Goal: Task Accomplishment & Management: Complete application form

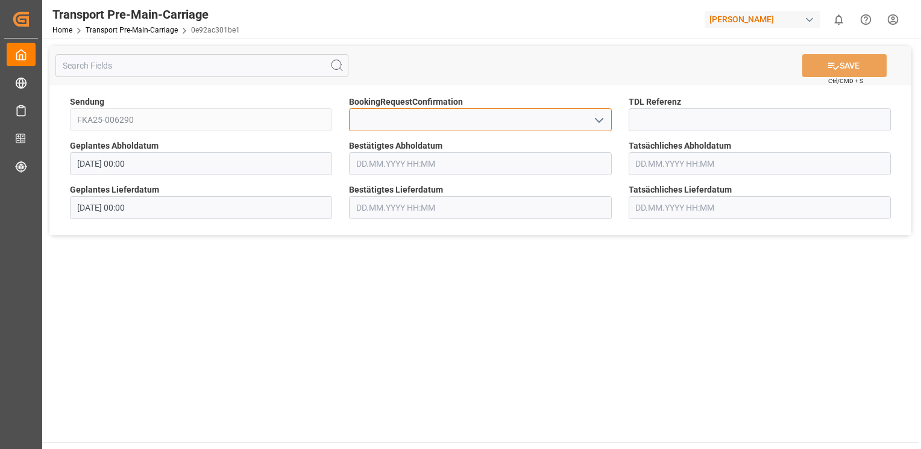
click at [595, 130] on input at bounding box center [480, 119] width 262 height 23
click at [604, 125] on icon "open menu" at bounding box center [599, 120] width 14 height 14
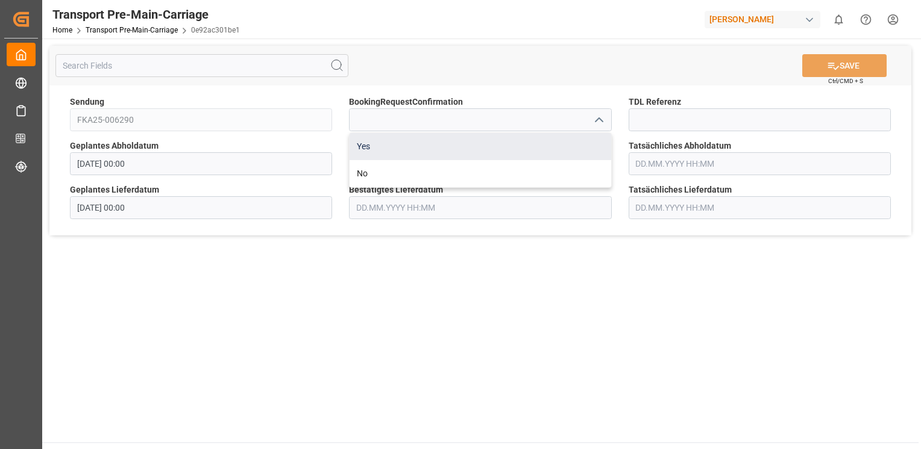
click at [578, 141] on div "Yes" at bounding box center [479, 146] width 261 height 27
type input "Yes"
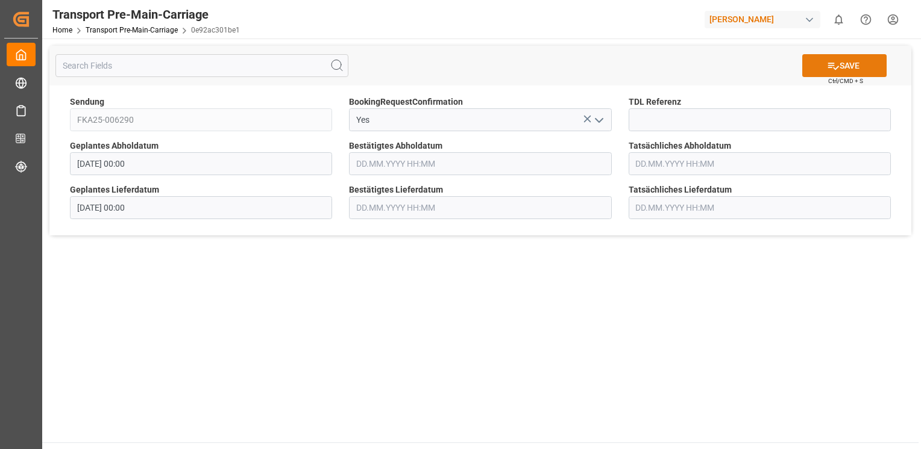
click at [823, 67] on button "SAVE" at bounding box center [844, 65] width 84 height 23
type input "[DATE] 00:00"
click at [590, 121] on button "open menu" at bounding box center [598, 120] width 18 height 19
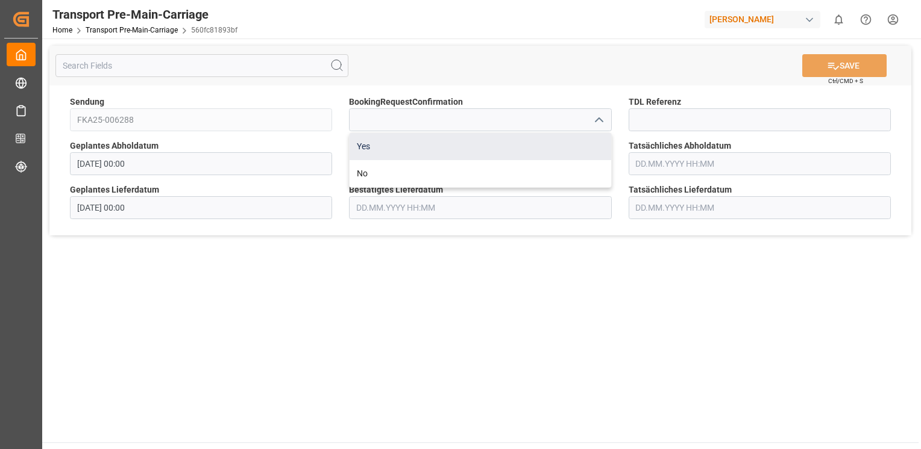
click at [579, 140] on div "Yes" at bounding box center [479, 146] width 261 height 27
type input "Yes"
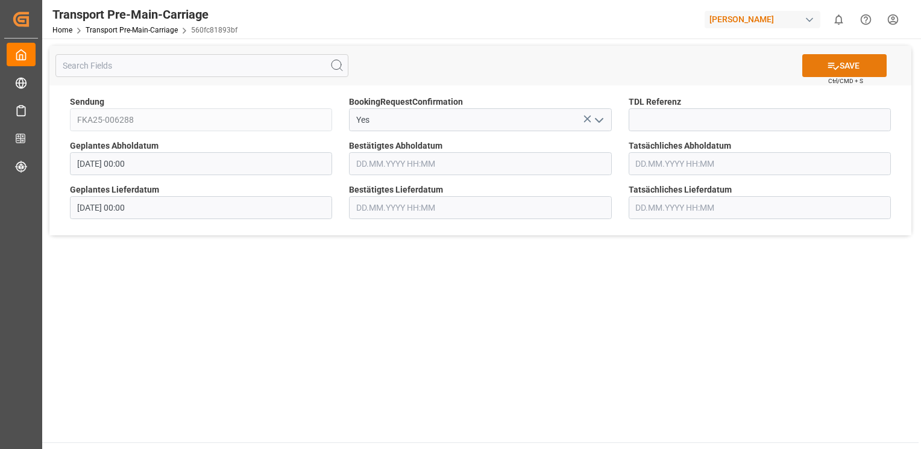
click at [838, 67] on button "SAVE" at bounding box center [844, 65] width 84 height 23
click at [598, 121] on icon "open menu" at bounding box center [599, 120] width 14 height 14
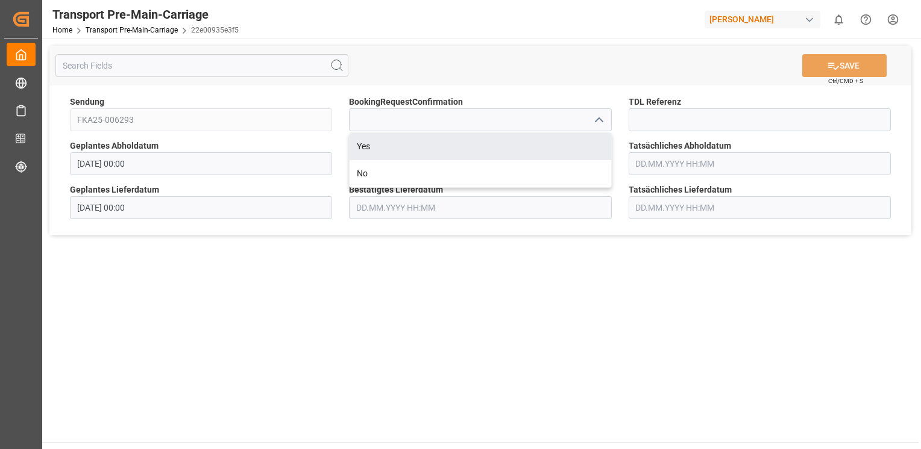
click at [572, 140] on div "Yes" at bounding box center [479, 146] width 261 height 27
type input "Yes"
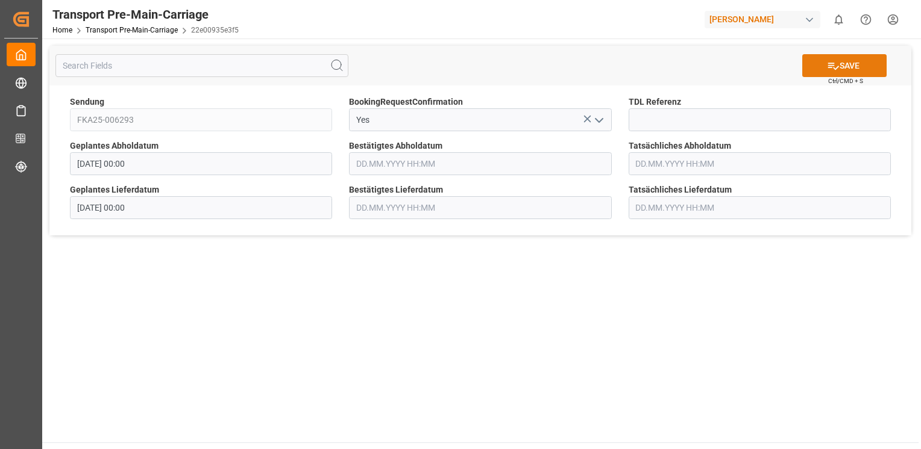
click at [831, 70] on icon at bounding box center [833, 66] width 13 height 13
click at [603, 116] on icon "open menu" at bounding box center [599, 120] width 14 height 14
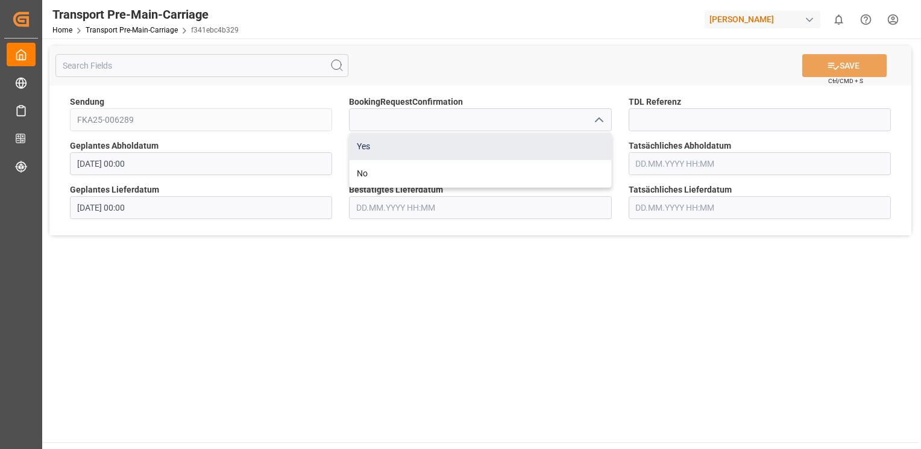
click at [593, 142] on div "Yes" at bounding box center [479, 146] width 261 height 27
type input "Yes"
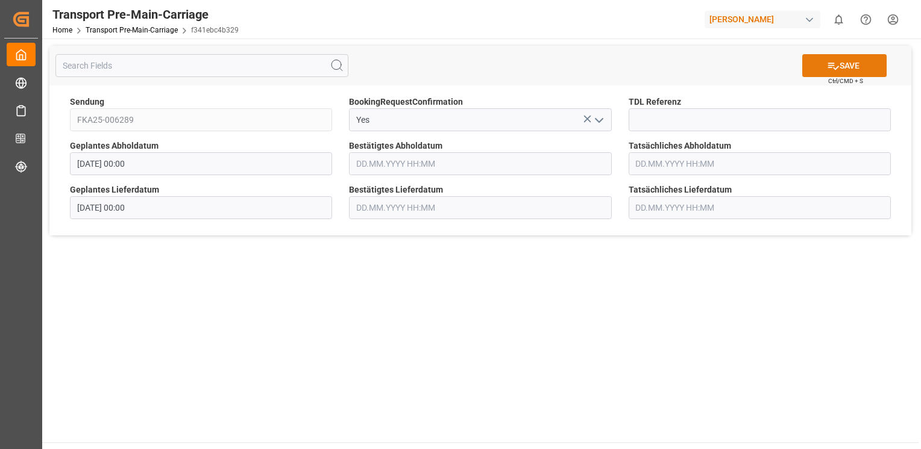
click at [843, 73] on button "SAVE" at bounding box center [844, 65] width 84 height 23
